Goal: Information Seeking & Learning: Learn about a topic

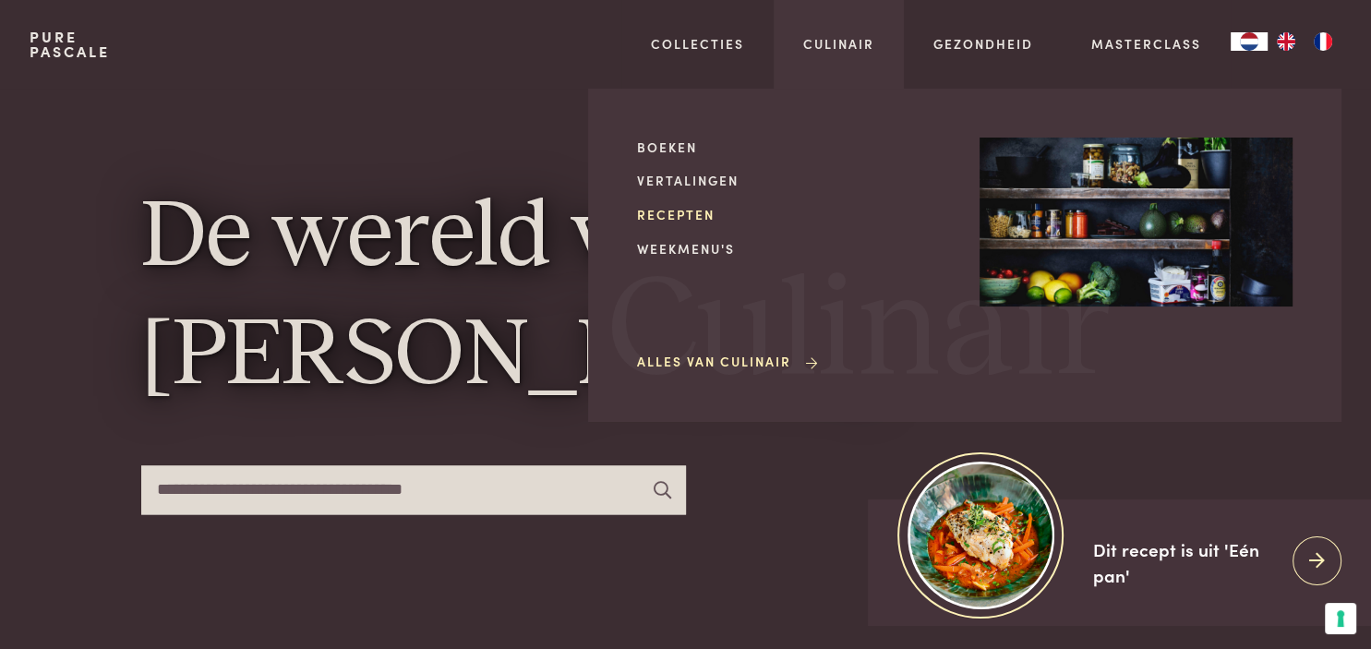
click at [677, 213] on link "Recepten" at bounding box center [793, 214] width 313 height 19
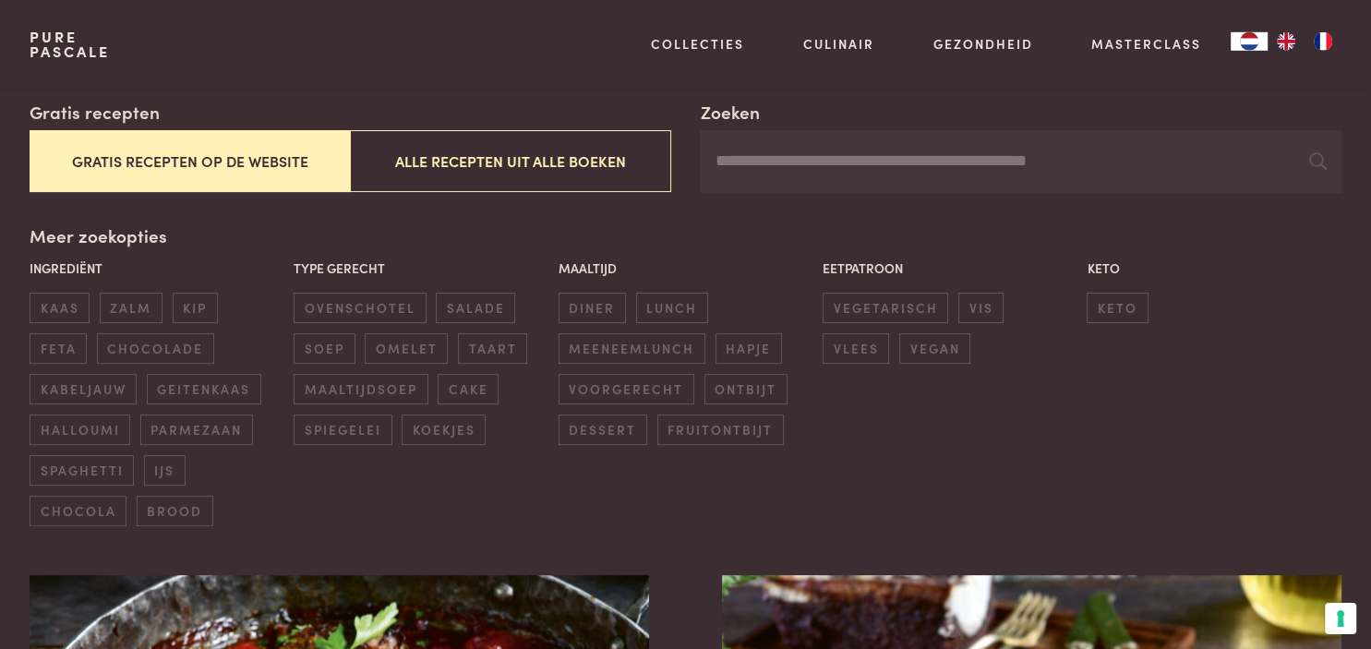
scroll to position [327, 0]
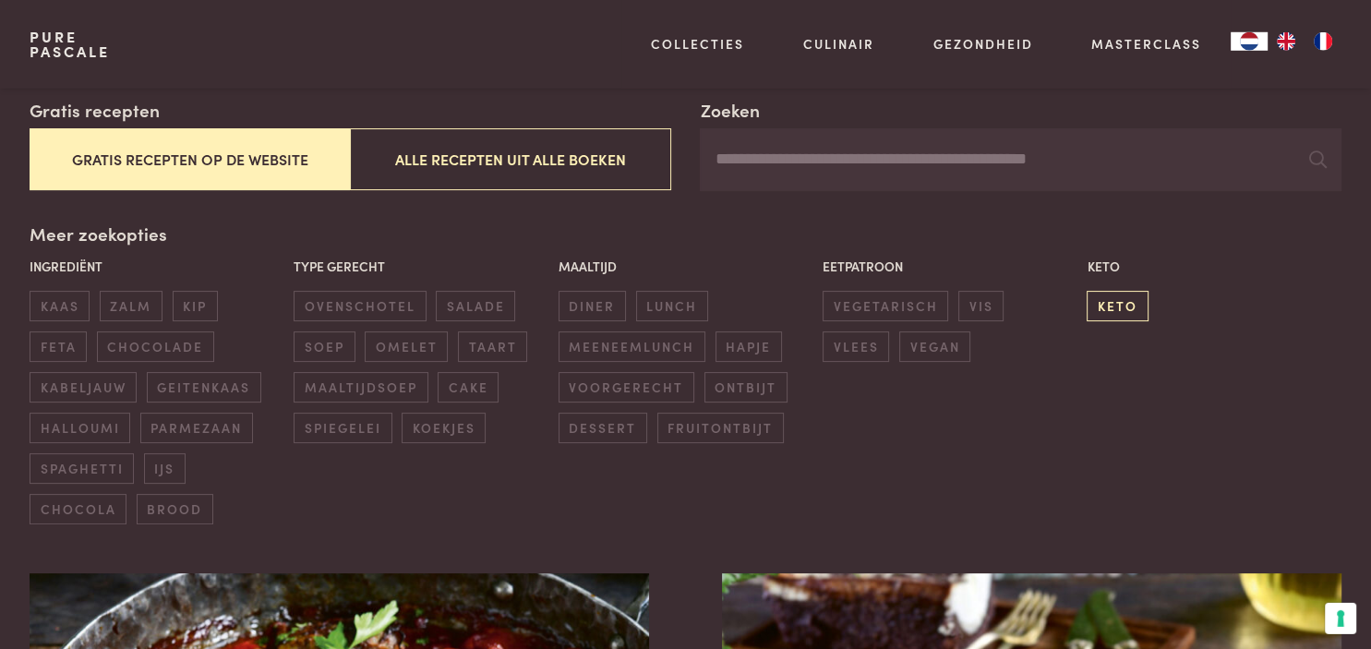
click at [1113, 305] on span "keto" at bounding box center [1116, 306] width 61 height 30
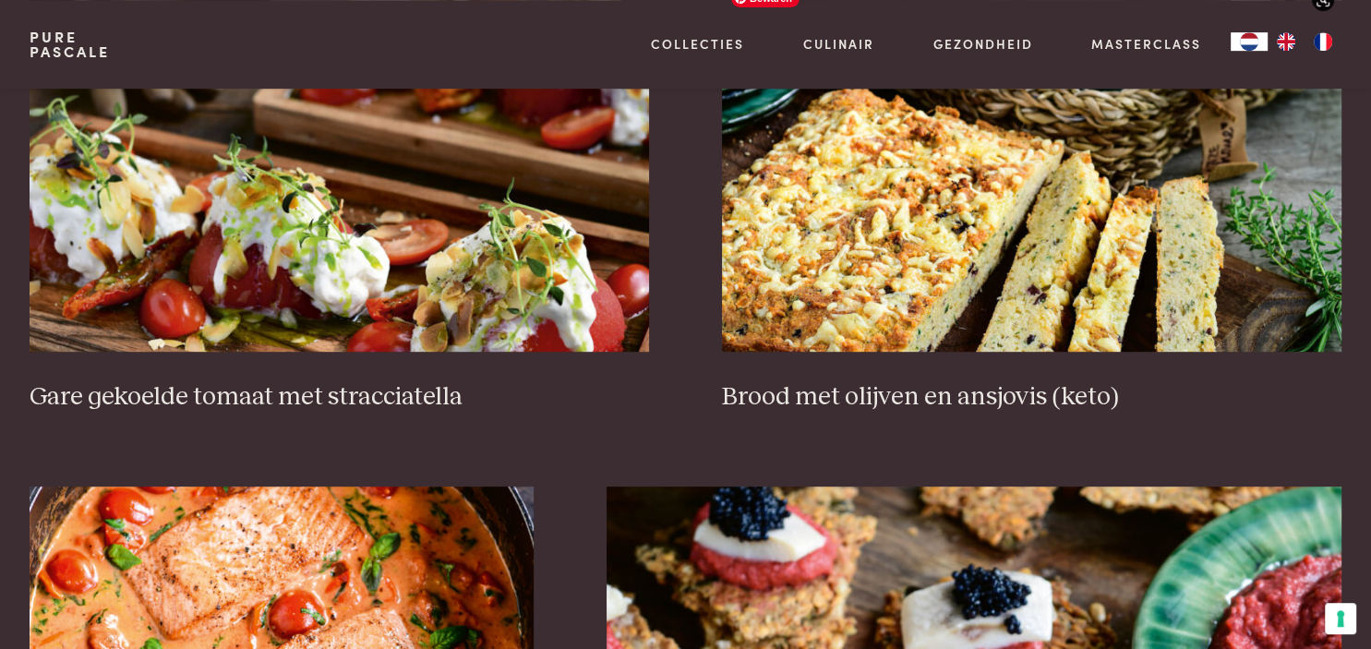
scroll to position [922, 0]
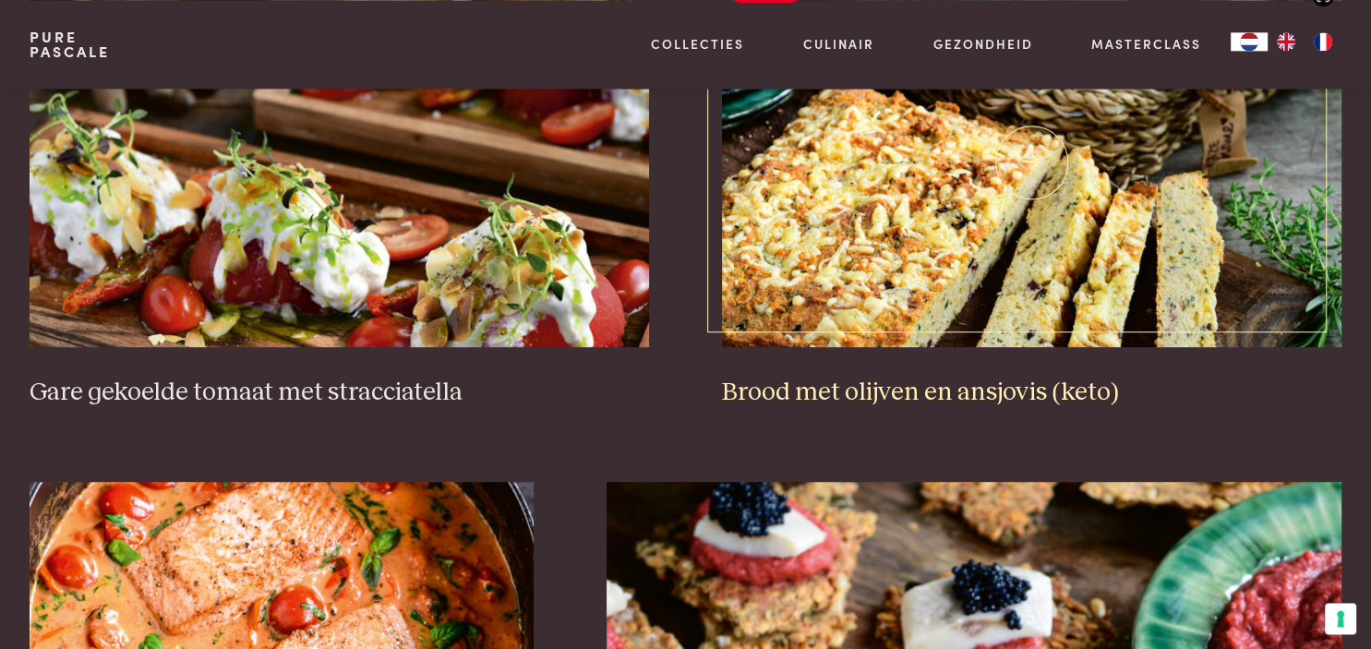
click at [1017, 178] on img at bounding box center [1031, 162] width 619 height 369
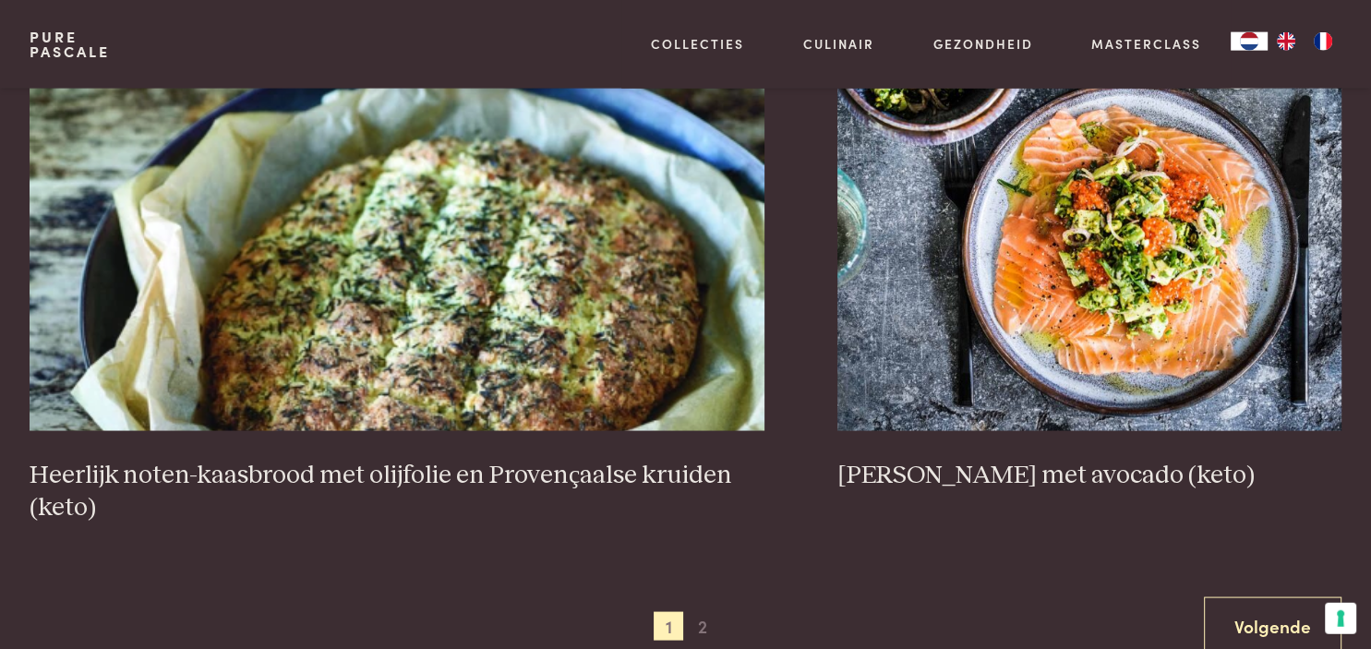
scroll to position [3423, 0]
click at [545, 334] on img at bounding box center [397, 245] width 735 height 369
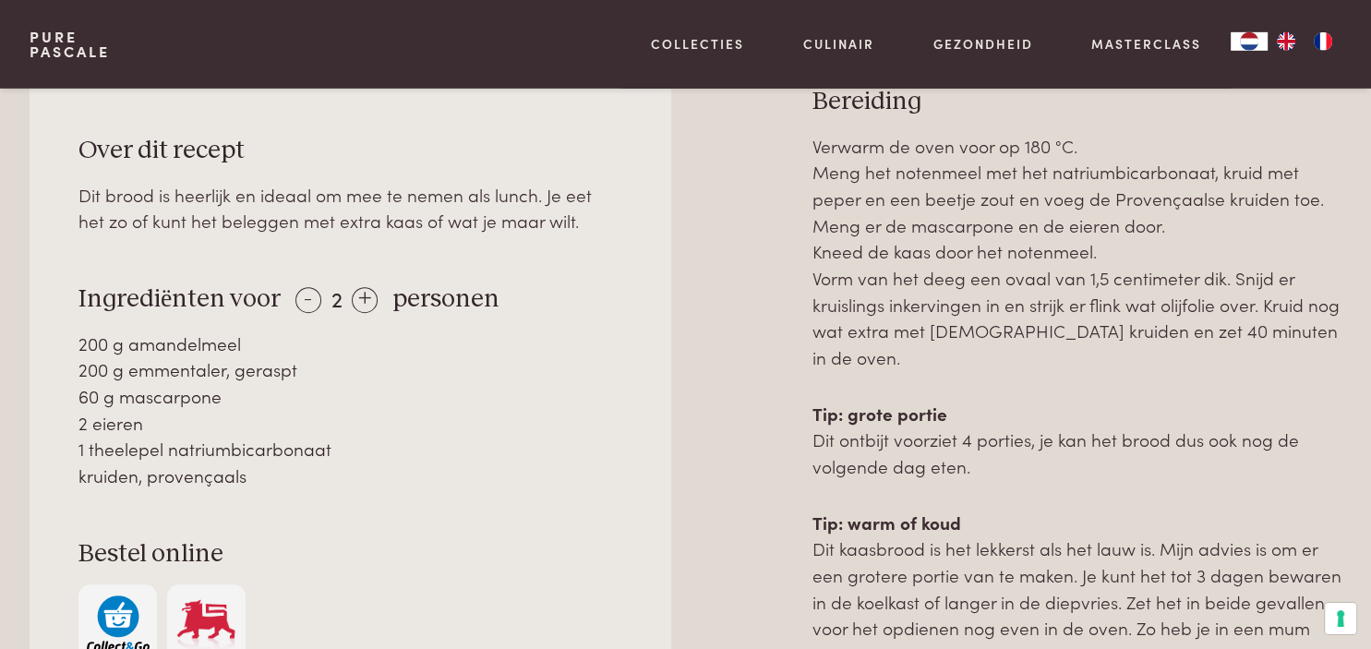
scroll to position [1003, 0]
